Goal: Task Accomplishment & Management: Manage account settings

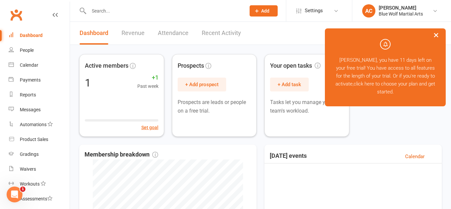
click at [436, 33] on button "×" at bounding box center [436, 35] width 12 height 14
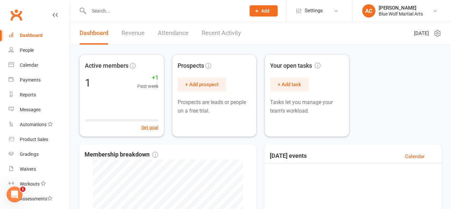
click at [14, 198] on icon "Open Intercom Messenger" at bounding box center [14, 194] width 11 height 11
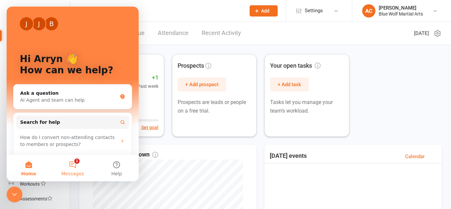
click at [74, 162] on button "1 Messages" at bounding box center [73, 168] width 44 height 26
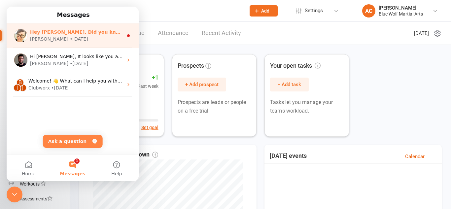
click at [70, 35] on div "Hey Arryn, Did you know your customers can purchase memberships themselves usin…" at bounding box center [76, 32] width 93 height 7
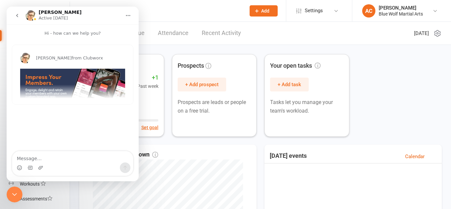
click at [19, 15] on icon "go back" at bounding box center [17, 15] width 5 height 5
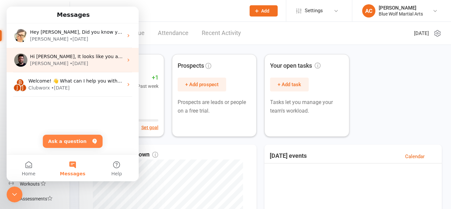
click at [82, 59] on span "Hi Arryn, It looks like you are checking out reports. Below are some simple ins…" at bounding box center [362, 56] width 664 height 5
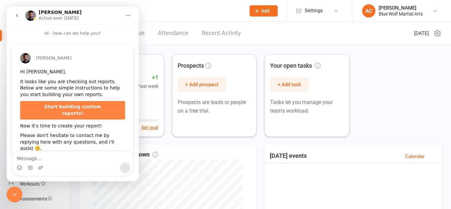
scroll to position [13, 0]
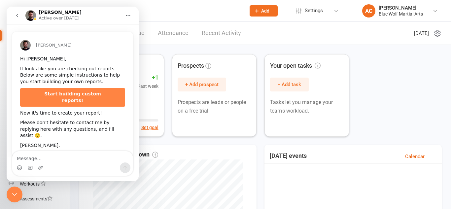
click at [14, 13] on button "go back" at bounding box center [17, 15] width 13 height 13
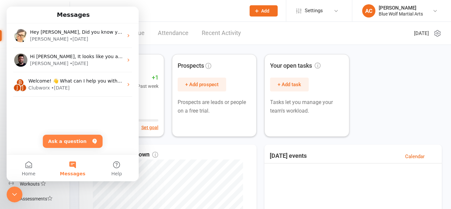
click at [415, 78] on div "Active members 1 +1 Past week Set goal Prospects + Add prospect Prospects are l…" at bounding box center [260, 95] width 362 height 83
click at [14, 193] on icon "Close Intercom Messenger" at bounding box center [15, 194] width 8 height 8
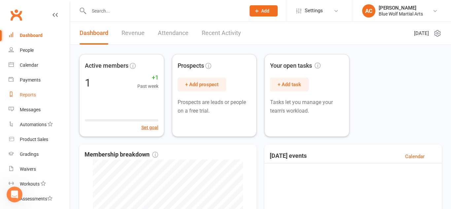
scroll to position [52, 0]
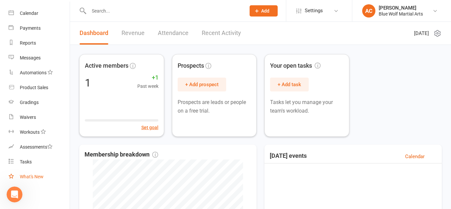
click at [40, 178] on div "What's New" at bounding box center [32, 176] width 24 height 5
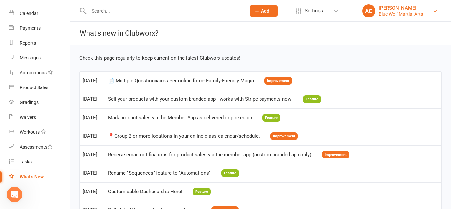
click at [429, 15] on link "AC Arryn Leigh Cox Blue Wolf Martial Arts" at bounding box center [401, 10] width 79 height 13
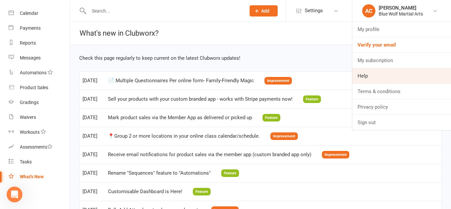
click at [371, 77] on link "Help" at bounding box center [401, 75] width 99 height 15
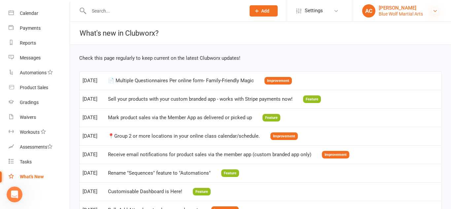
click at [436, 9] on icon at bounding box center [434, 10] width 5 height 5
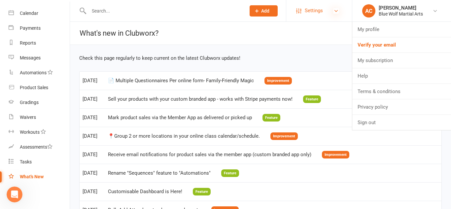
click at [333, 13] on icon at bounding box center [335, 10] width 5 height 5
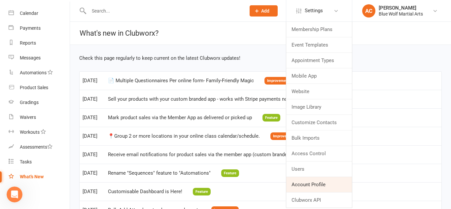
click at [326, 180] on link "Account Profile" at bounding box center [319, 184] width 66 height 15
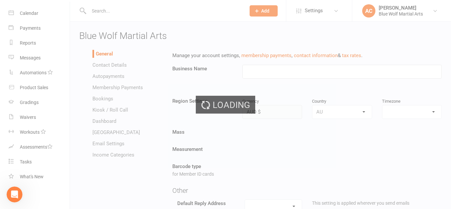
type input "Blue Wolf Martial Arts"
select select "Australia/Brisbane"
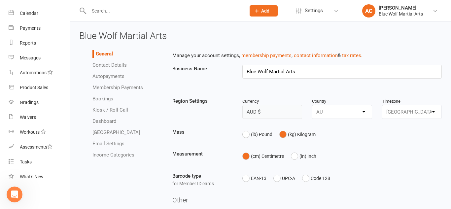
click at [117, 65] on link "Contact Details" at bounding box center [109, 65] width 34 height 6
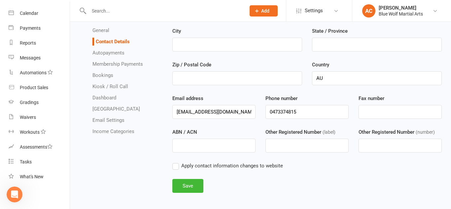
scroll to position [75, 0]
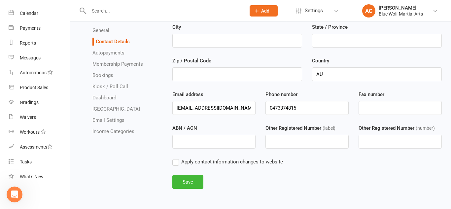
click at [112, 52] on link "Autopayments" at bounding box center [108, 53] width 32 height 6
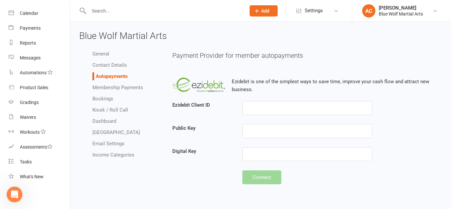
click at [111, 86] on link "Membership Payments" at bounding box center [117, 88] width 51 height 6
select select "1913"
select select "expire_class_packs_on_booking_creation"
select select "allow_make_up_classes_for_expired_memberships_up_to_90d"
select select "autofail_policy_process_manually"
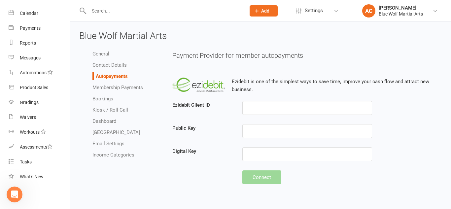
select select "reactivate_if_cancelled_yesterday_or_earlier"
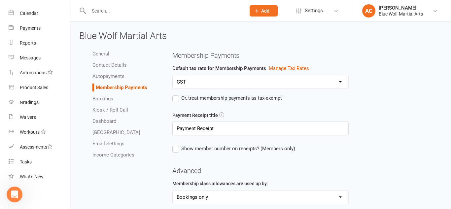
click at [108, 96] on link "Bookings" at bounding box center [102, 99] width 21 height 6
select select "send_booking_confirmation_email_to_none"
select select "send_booking_reminder_to_none"
select select "false"
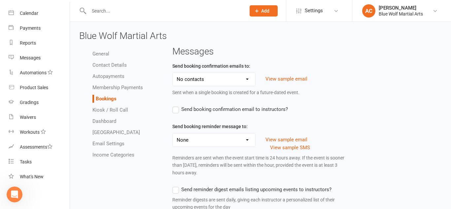
click at [109, 109] on link "Kiosk / Roll Call" at bounding box center [110, 110] width 36 height 6
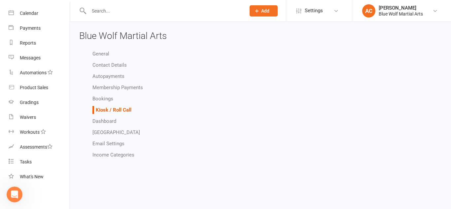
select select "all_attendees_sort_order_checked_in_desc"
select select "checked_in_attendee_sort_order_checked_in_desc"
select select "pending_attendee_sort_order_first_name_asc"
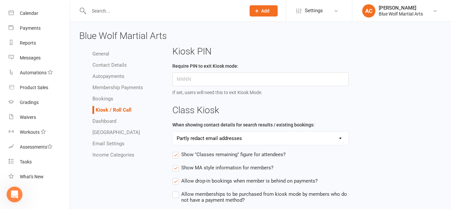
click at [102, 119] on link "Dashboard" at bounding box center [104, 121] width 24 height 6
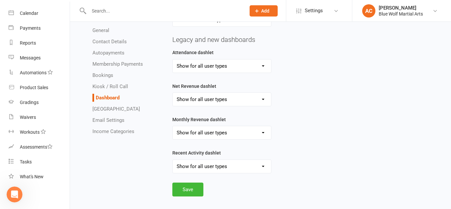
scroll to position [139, 0]
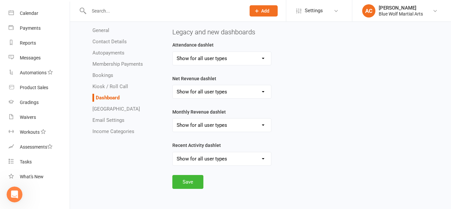
click at [111, 108] on link "Dashlet Library" at bounding box center [116, 109] width 48 height 6
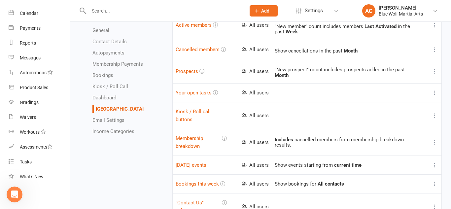
scroll to position [184, 0]
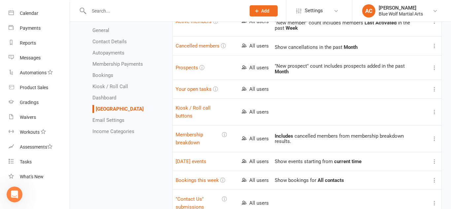
click at [115, 120] on link "Email Settings" at bounding box center [108, 120] width 32 height 6
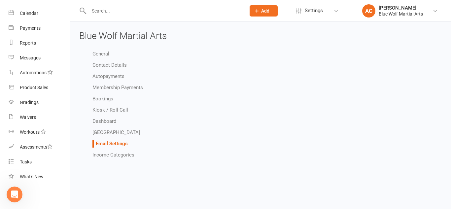
select select "do_not_send"
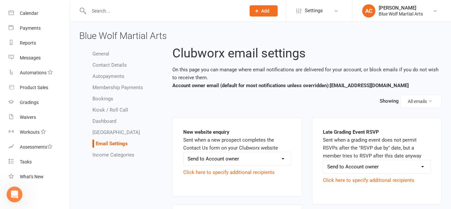
click at [102, 155] on link "Income Categories" at bounding box center [113, 155] width 42 height 6
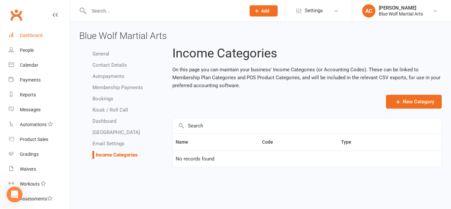
click at [22, 33] on div "Dashboard" at bounding box center [31, 35] width 23 height 5
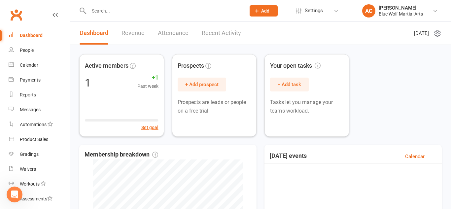
click at [437, 30] on icon at bounding box center [437, 33] width 6 height 6
click at [387, 102] on div "Active members 1 +1 Past week Set goal Prospects + Add prospect Prospects are l…" at bounding box center [260, 95] width 362 height 83
click at [140, 35] on link "Revenue" at bounding box center [132, 33] width 23 height 23
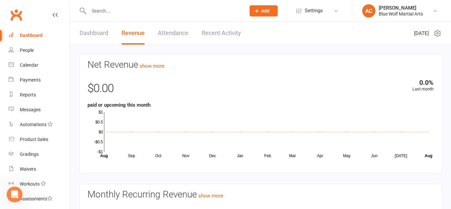
click at [177, 32] on link "Attendance" at bounding box center [173, 33] width 31 height 23
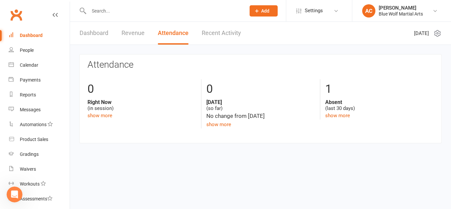
click at [222, 34] on link "Recent Activity" at bounding box center [221, 33] width 39 height 23
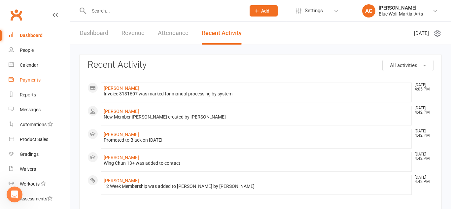
click at [31, 85] on link "Payments" at bounding box center [39, 80] width 61 height 15
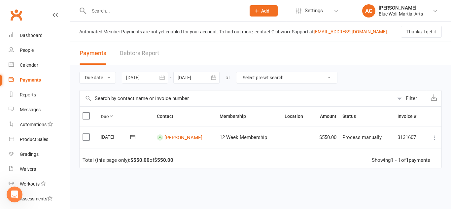
click at [433, 140] on icon at bounding box center [434, 137] width 7 height 7
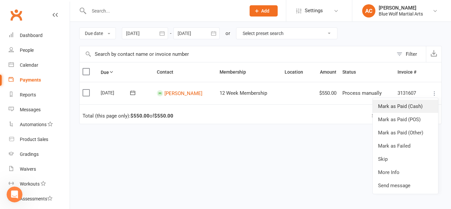
scroll to position [54, 0]
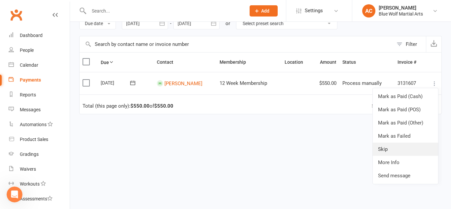
click at [397, 148] on link "Skip" at bounding box center [405, 149] width 65 height 13
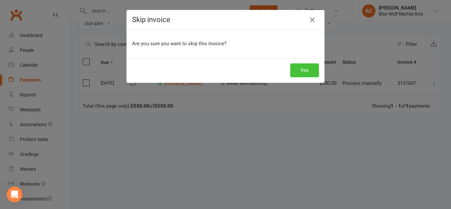
click at [299, 70] on button "Yes" at bounding box center [304, 70] width 29 height 14
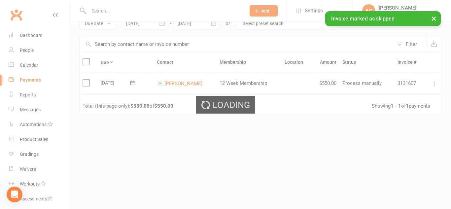
scroll to position [52, 0]
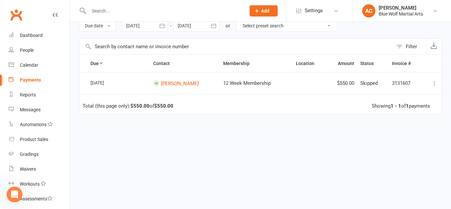
click at [433, 83] on icon at bounding box center [434, 83] width 7 height 7
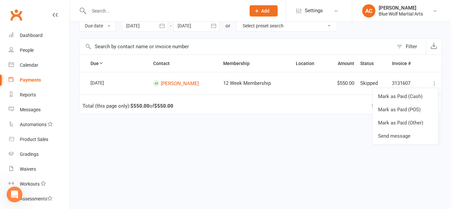
click at [312, 150] on div "Due Contact Membership Location Amount Status History Invoice # Select this 12 …" at bounding box center [260, 126] width 362 height 145
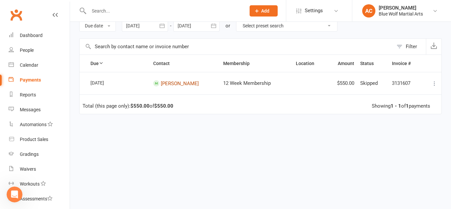
click at [180, 84] on link "[PERSON_NAME]" at bounding box center [180, 83] width 38 height 6
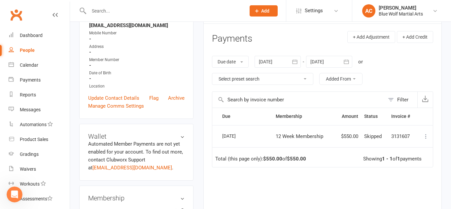
scroll to position [122, 0]
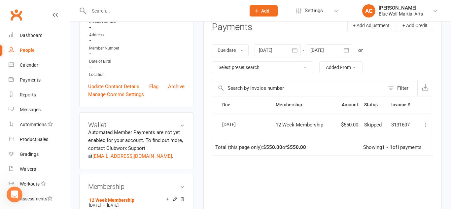
click at [425, 122] on icon at bounding box center [426, 124] width 7 height 7
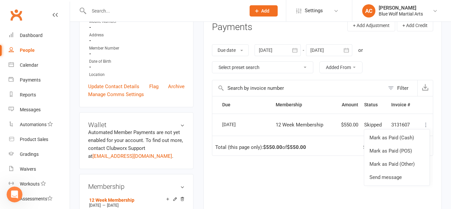
click at [196, 140] on div "upload photo [PERSON_NAME] Activated [DATE] Added [DATE] Active member Contact …" at bounding box center [136, 204] width 124 height 590
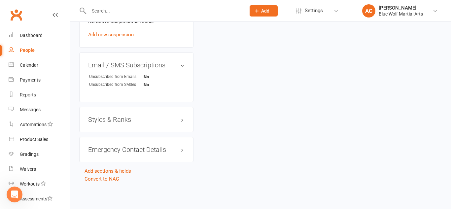
scroll to position [0, 0]
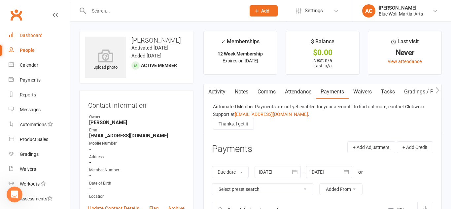
click at [30, 36] on div "Dashboard" at bounding box center [31, 35] width 23 height 5
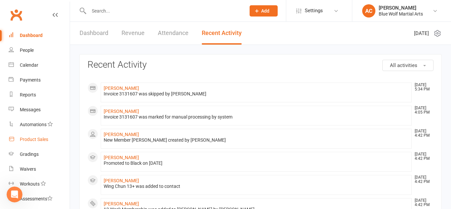
click at [28, 137] on div "Product Sales" at bounding box center [34, 139] width 28 height 5
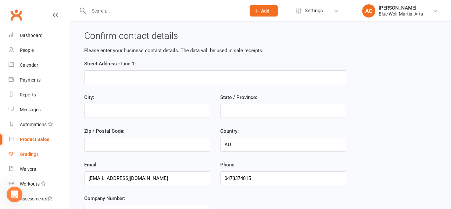
click at [30, 153] on div "Gradings" at bounding box center [29, 154] width 19 height 5
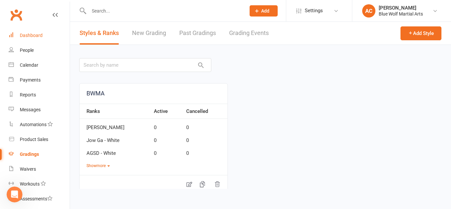
click at [44, 32] on link "Dashboard" at bounding box center [39, 35] width 61 height 15
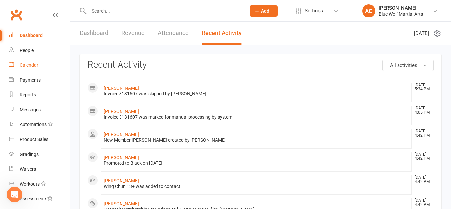
click at [29, 70] on link "Calendar" at bounding box center [39, 65] width 61 height 15
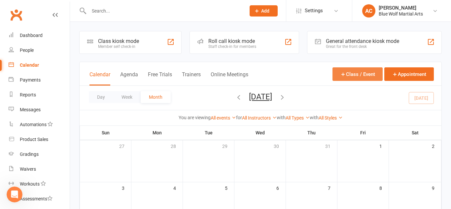
click at [356, 74] on button "Class / Event" at bounding box center [357, 74] width 50 height 14
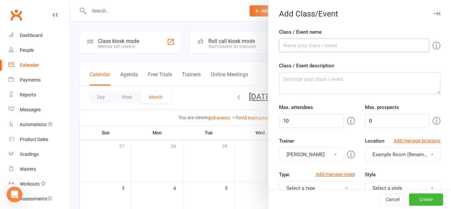
click at [329, 44] on input "Class / Event name" at bounding box center [354, 46] width 150 height 14
click at [360, 47] on input "Class / Event name" at bounding box center [354, 46] width 150 height 14
click at [389, 201] on button "Cancel" at bounding box center [392, 200] width 25 height 12
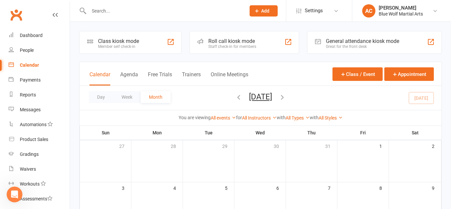
click at [145, 46] on div "Class kiosk mode Member self check-in" at bounding box center [130, 42] width 102 height 23
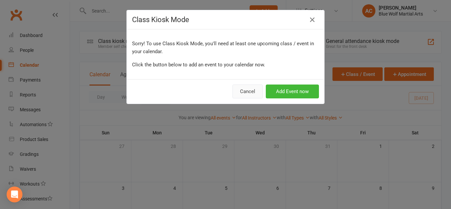
click at [250, 92] on button "Cancel" at bounding box center [247, 92] width 30 height 14
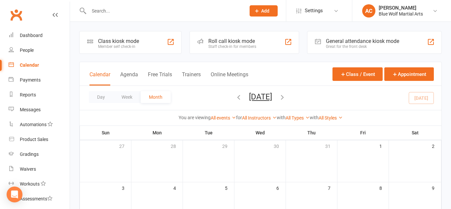
click at [264, 43] on div "Roll call kiosk mode Staff check-in for members" at bounding box center [243, 42] width 109 height 23
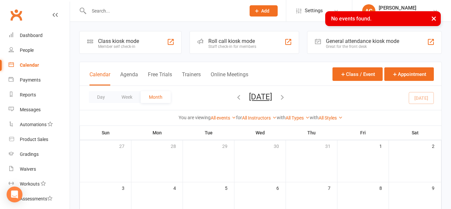
click at [350, 48] on div "Great for the front desk" at bounding box center [362, 46] width 73 height 5
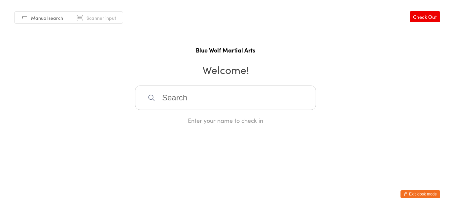
click at [229, 94] on input "search" at bounding box center [225, 98] width 181 height 24
type input "arryn"
click at [187, 120] on div "[PERSON_NAME]" at bounding box center [225, 119] width 169 height 9
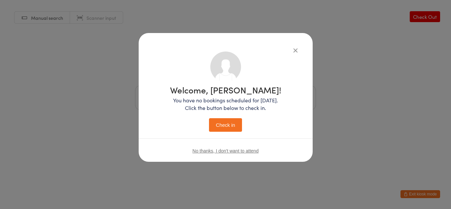
click at [231, 126] on button "Check in" at bounding box center [225, 125] width 33 height 14
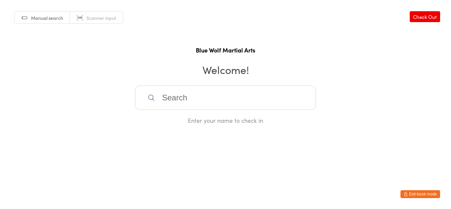
click at [415, 194] on button "Exit kiosk mode" at bounding box center [420, 194] width 40 height 8
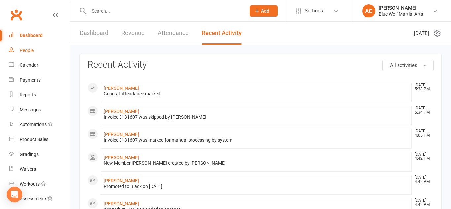
click at [41, 51] on link "People" at bounding box center [39, 50] width 61 height 15
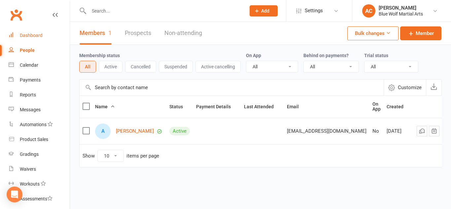
click at [33, 36] on div "Dashboard" at bounding box center [31, 35] width 23 height 5
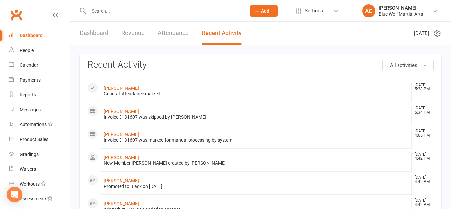
click at [175, 32] on link "Attendance" at bounding box center [173, 33] width 31 height 23
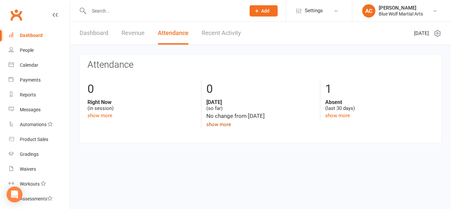
click at [214, 125] on link "show more" at bounding box center [218, 124] width 25 height 6
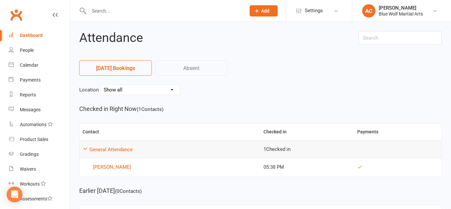
click at [208, 66] on link "Absent" at bounding box center [191, 67] width 73 height 15
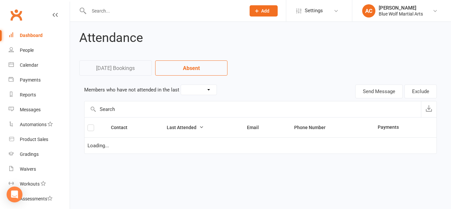
select select "30"
click at [138, 67] on link "[DATE] Bookings" at bounding box center [115, 67] width 73 height 15
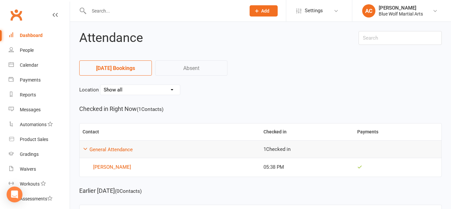
click at [37, 35] on div "Dashboard" at bounding box center [31, 35] width 23 height 5
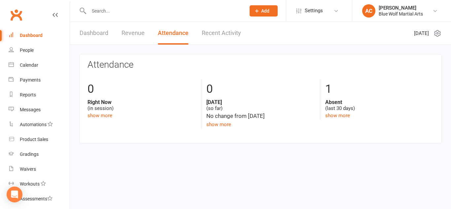
click at [329, 47] on div "Attendance 0 Right Now (in session) show more 0 [DATE] (so far) No change from …" at bounding box center [260, 99] width 381 height 109
click at [98, 34] on link "Dashboard" at bounding box center [94, 33] width 29 height 23
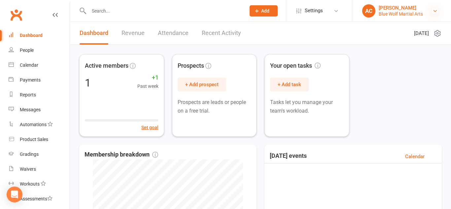
click at [437, 12] on icon at bounding box center [434, 10] width 5 height 5
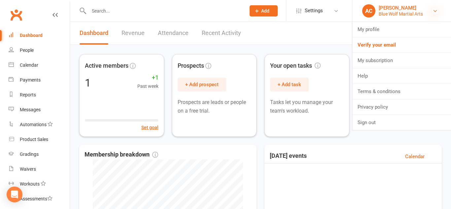
click at [437, 12] on icon at bounding box center [434, 10] width 5 height 5
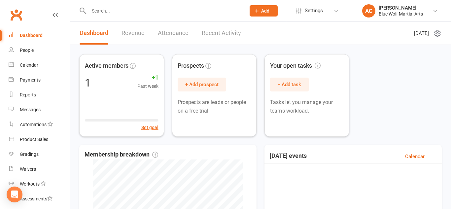
click at [381, 71] on div "Active members 1 +1 Past week Set goal Prospects + Add prospect Prospects are l…" at bounding box center [260, 95] width 362 height 83
click at [28, 155] on div "Gradings" at bounding box center [29, 154] width 19 height 5
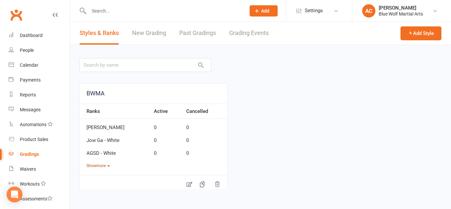
click at [105, 168] on button "Show more" at bounding box center [97, 166] width 23 height 6
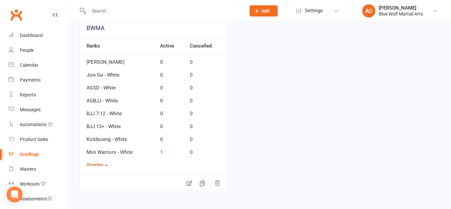
scroll to position [66, 0]
click at [160, 153] on link "1" at bounding box center [161, 151] width 3 height 6
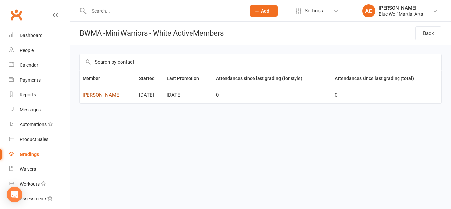
click at [98, 95] on link "[PERSON_NAME]" at bounding box center [108, 95] width 51 height 6
